Goal: Task Accomplishment & Management: Use online tool/utility

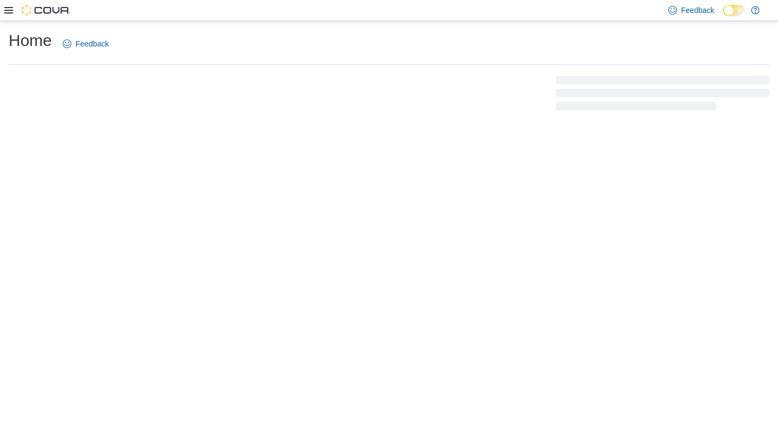
click at [8, 8] on icon at bounding box center [8, 10] width 9 height 6
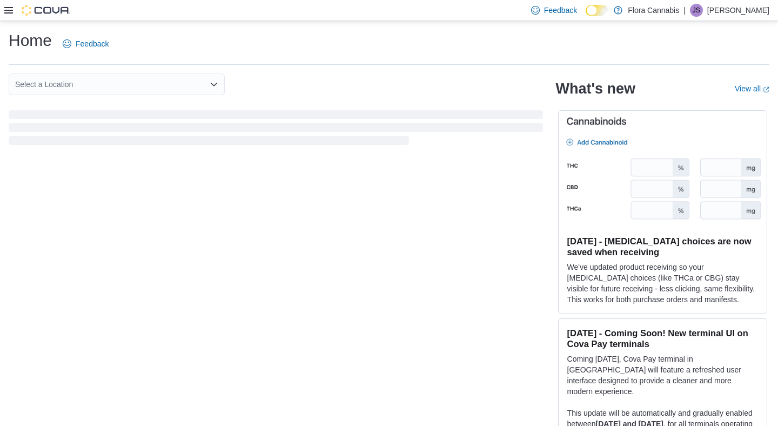
click at [7, 17] on div at bounding box center [37, 10] width 66 height 21
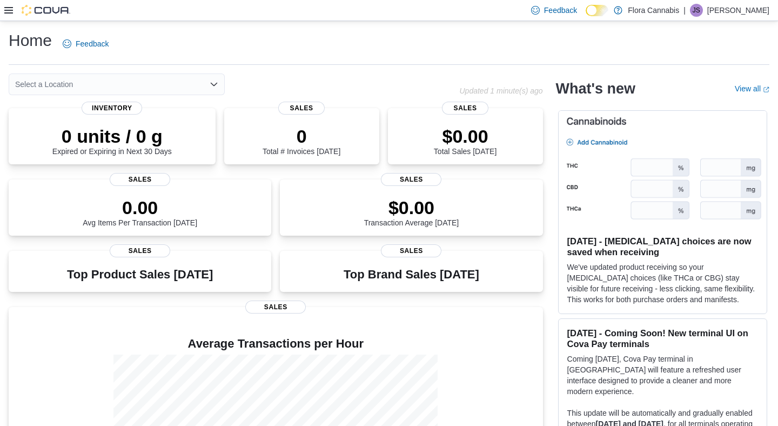
click at [7, 15] on div at bounding box center [37, 10] width 66 height 11
click at [9, 9] on icon at bounding box center [8, 10] width 9 height 9
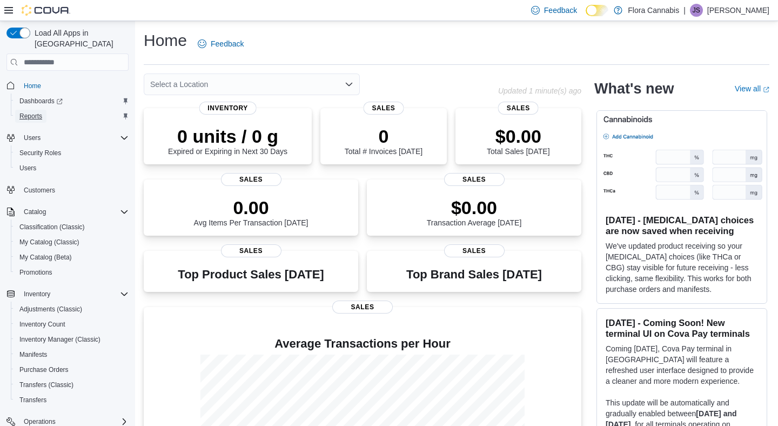
click at [35, 110] on span "Reports" at bounding box center [30, 116] width 23 height 13
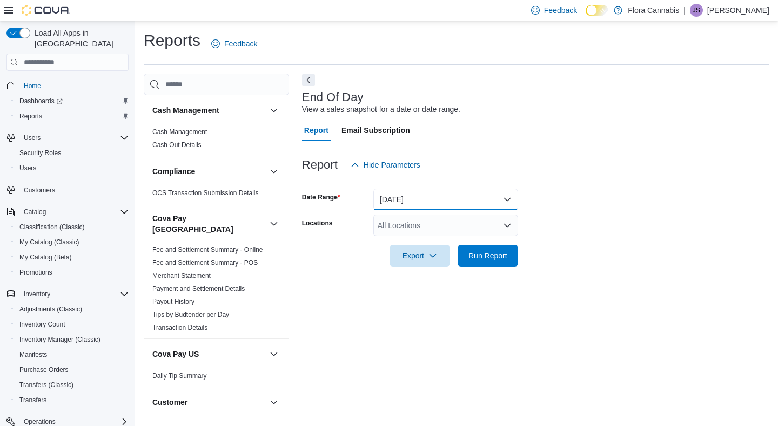
click at [452, 206] on button "Today" at bounding box center [445, 200] width 145 height 22
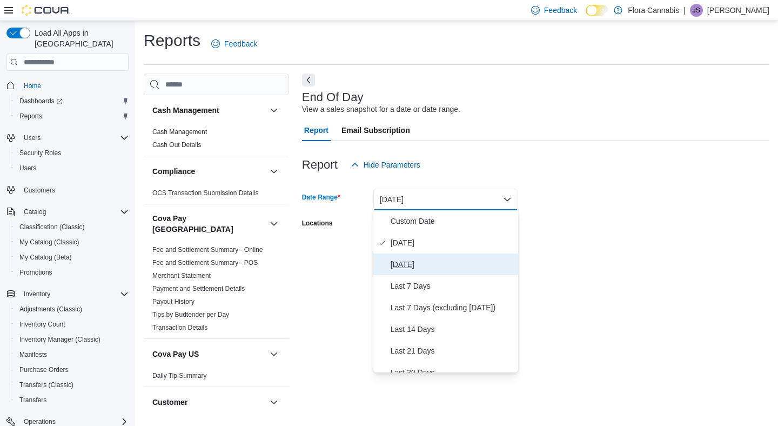
click at [418, 264] on span "Yesterday" at bounding box center [452, 264] width 123 height 13
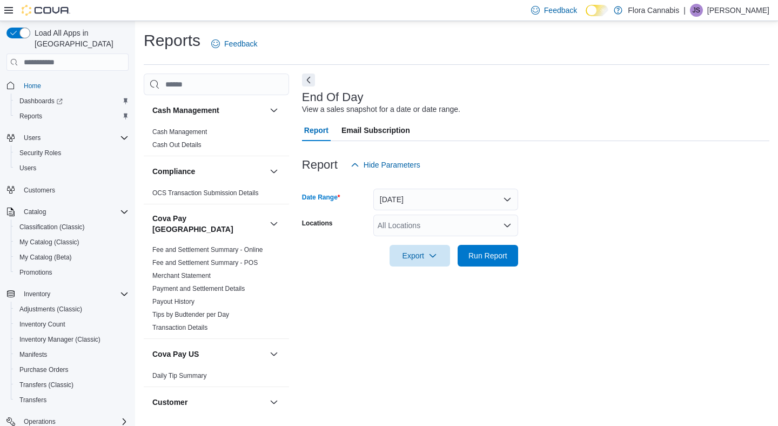
click at [556, 221] on form "Date Range Yesterday Locations All Locations Export Run Report" at bounding box center [535, 221] width 467 height 91
click at [497, 240] on div at bounding box center [535, 240] width 467 height 9
click at [489, 257] on span "Run Report" at bounding box center [487, 255] width 39 height 11
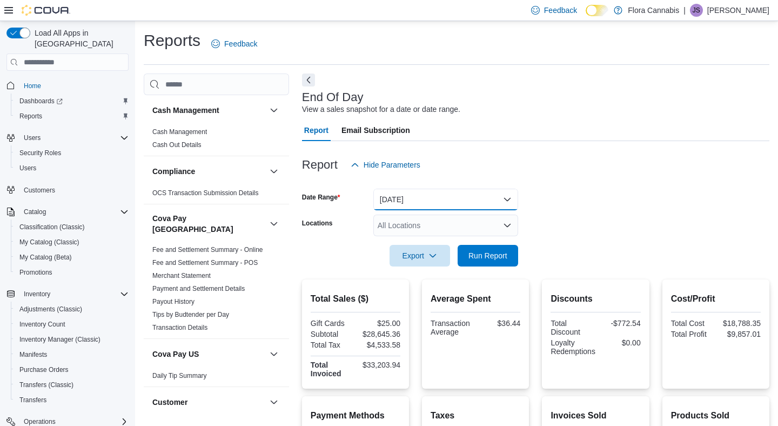
click at [428, 196] on button "Yesterday" at bounding box center [445, 200] width 145 height 22
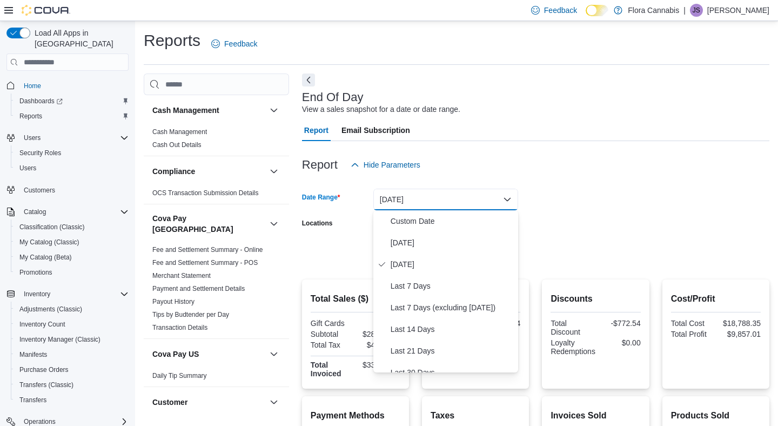
click at [647, 191] on form "Date Range Yesterday Locations All Locations Export Run Report" at bounding box center [535, 221] width 467 height 91
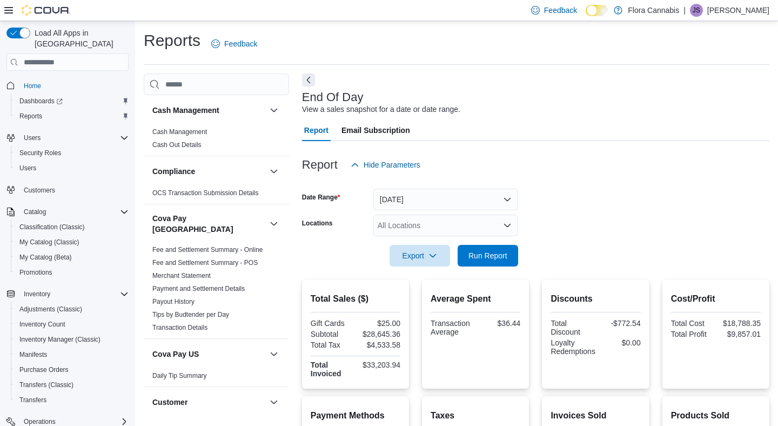
click at [456, 223] on div "All Locations" at bounding box center [445, 225] width 145 height 22
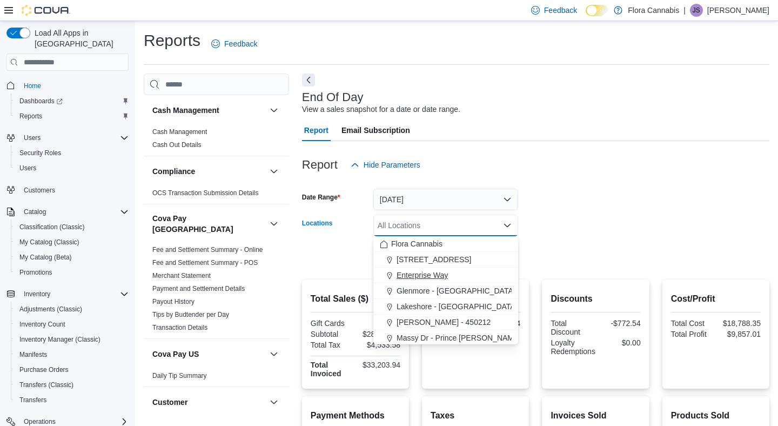
click at [439, 278] on span "Enterprise Way" at bounding box center [421, 275] width 51 height 11
click at [602, 231] on form "Date Range Yesterday Locations Enterprise Way Combo box. Selected. Enterprise W…" at bounding box center [535, 221] width 467 height 91
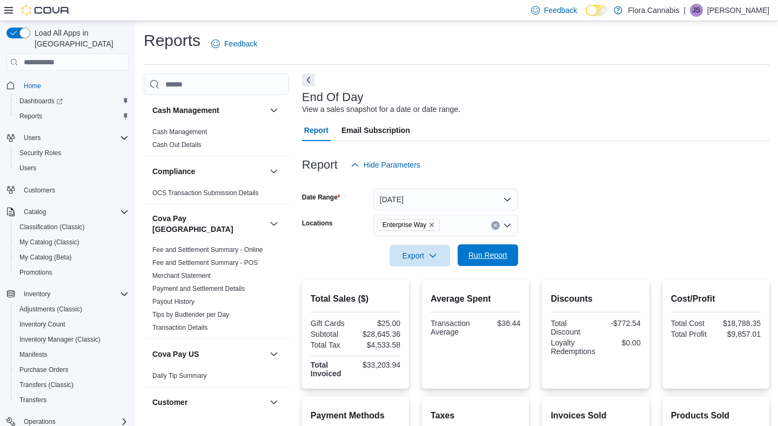
click at [496, 254] on span "Run Report" at bounding box center [487, 255] width 39 height 11
